Goal: Find specific page/section: Find specific page/section

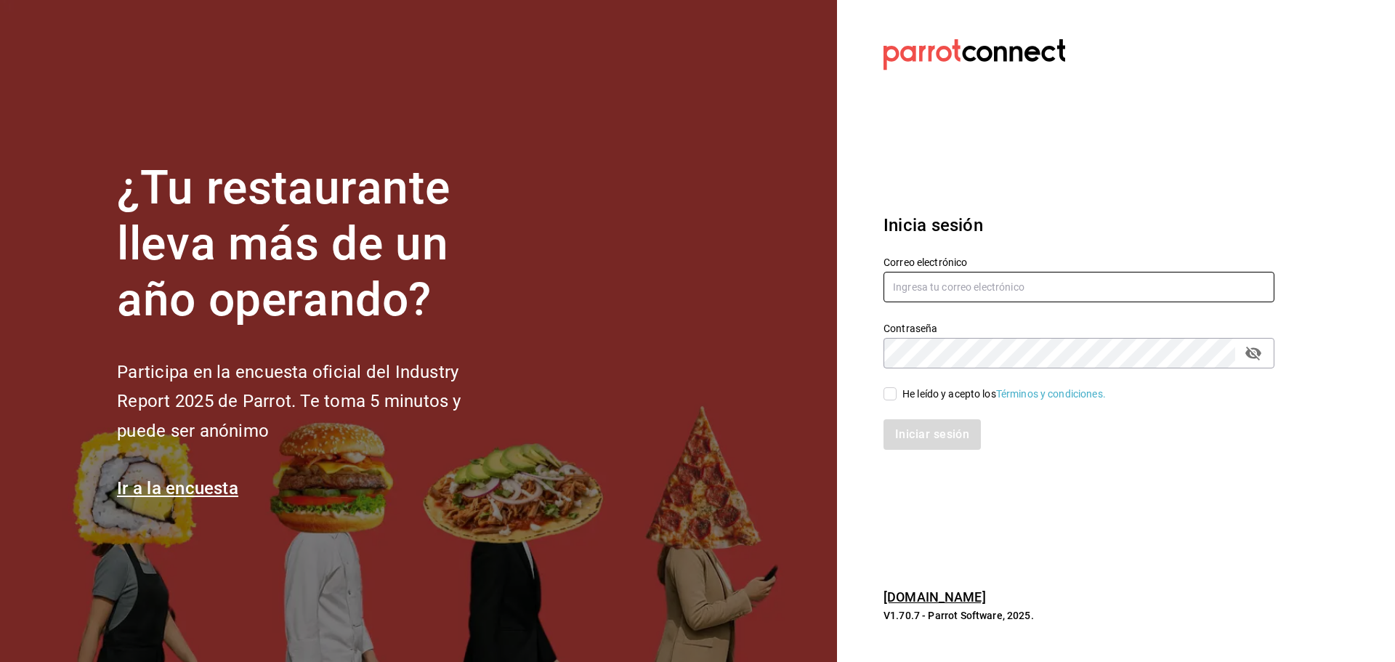
type input "[EMAIL_ADDRESS][DOMAIN_NAME]"
click at [888, 390] on input "He leído y acepto los Términos y condiciones." at bounding box center [890, 393] width 13 height 13
checkbox input "true"
click at [897, 424] on button "Iniciar sesión" at bounding box center [933, 434] width 99 height 31
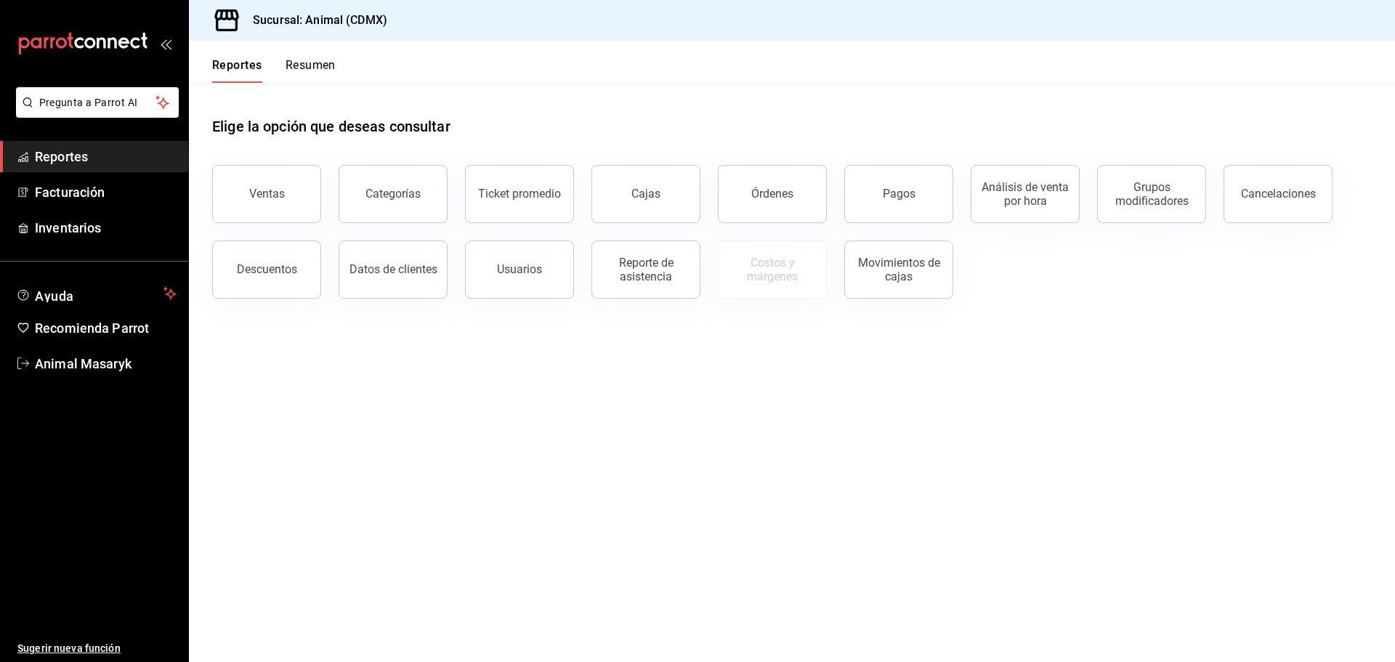
click at [910, 186] on button "Pagos" at bounding box center [898, 194] width 109 height 58
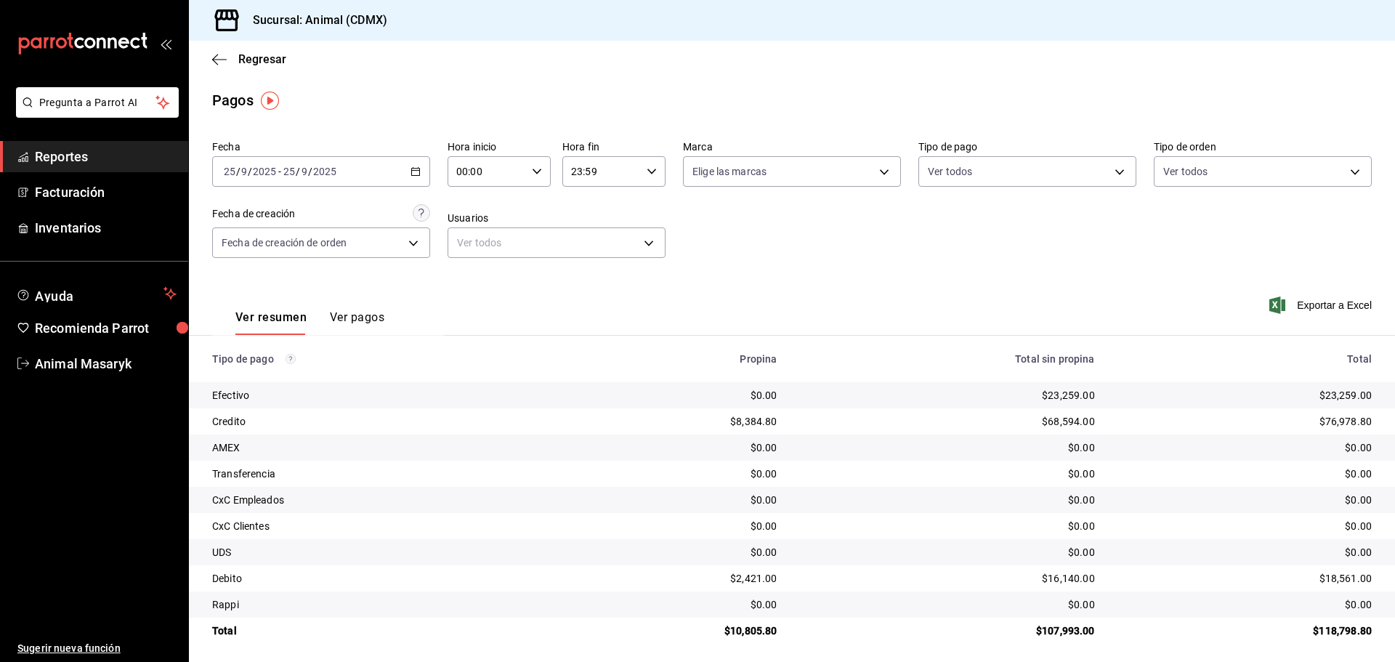
click at [731, 73] on div "Regresar" at bounding box center [792, 59] width 1206 height 37
